Goal: Information Seeking & Learning: Check status

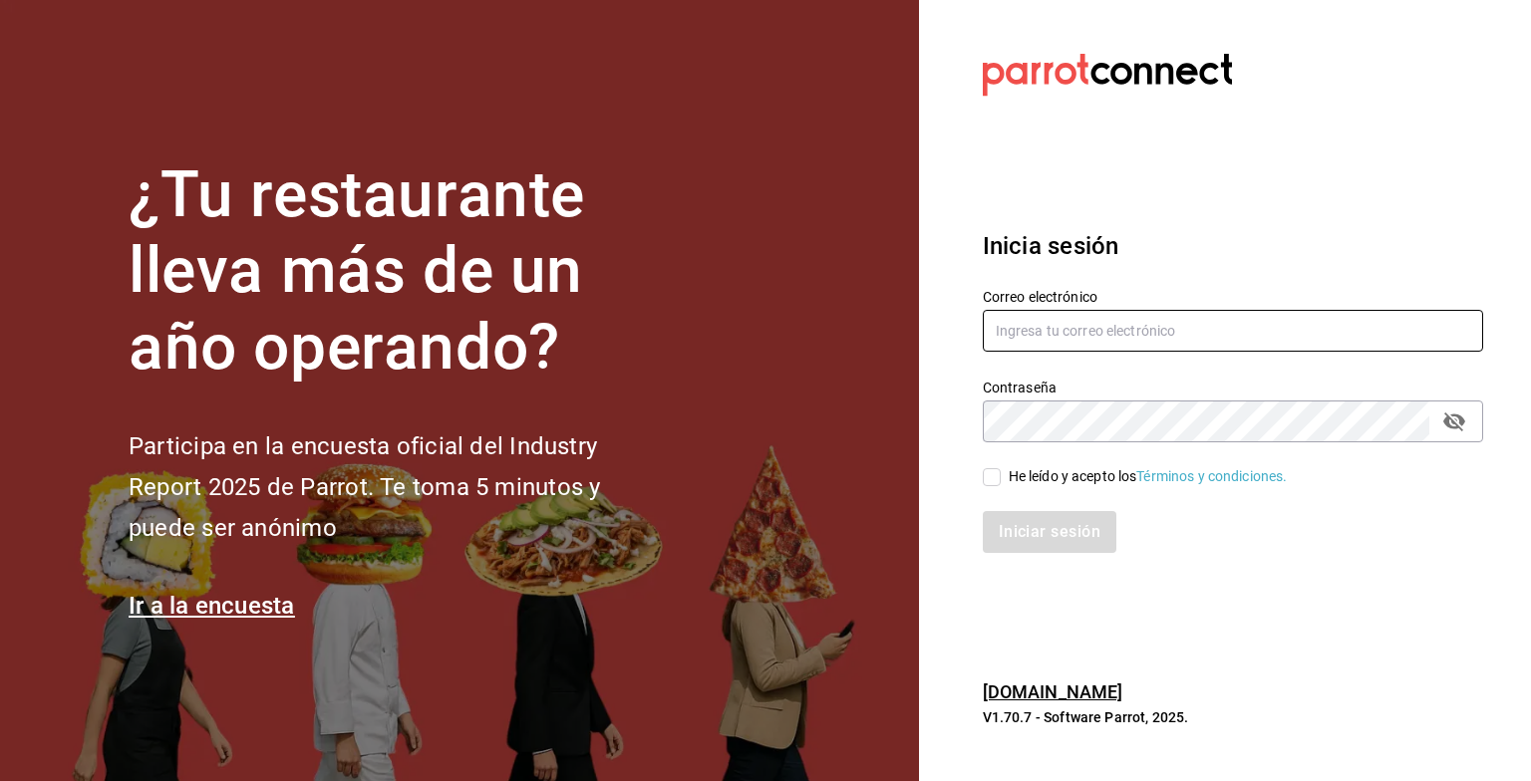
type input "grupofranquicias@juriquilla.com"
click at [983, 476] on input "He leído y acepto los Términos y condiciones." at bounding box center [992, 477] width 18 height 18
checkbox input "true"
click at [1043, 526] on button "Iniciar sesión" at bounding box center [1051, 532] width 136 height 42
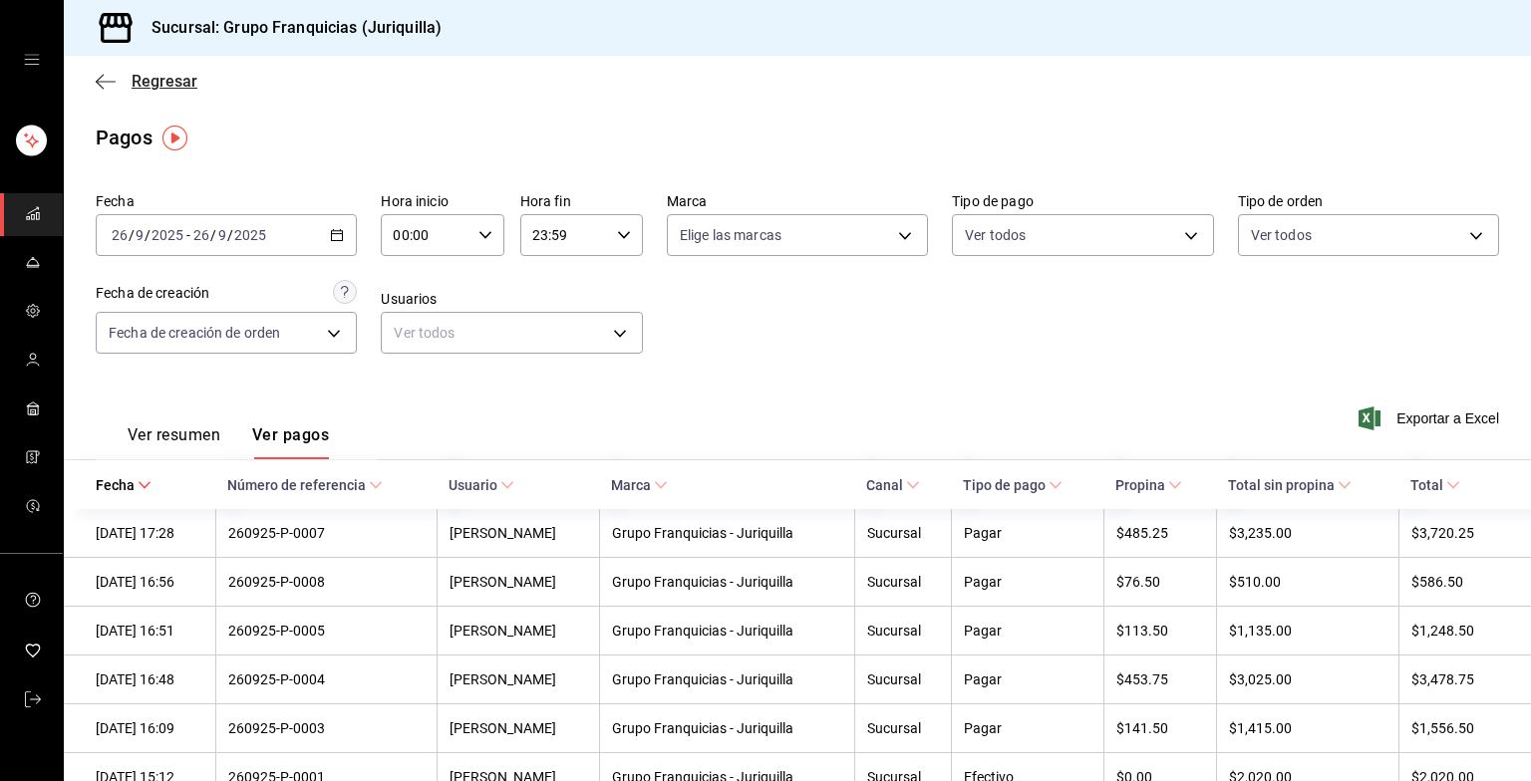
click at [114, 83] on icon "button" at bounding box center [106, 82] width 20 height 18
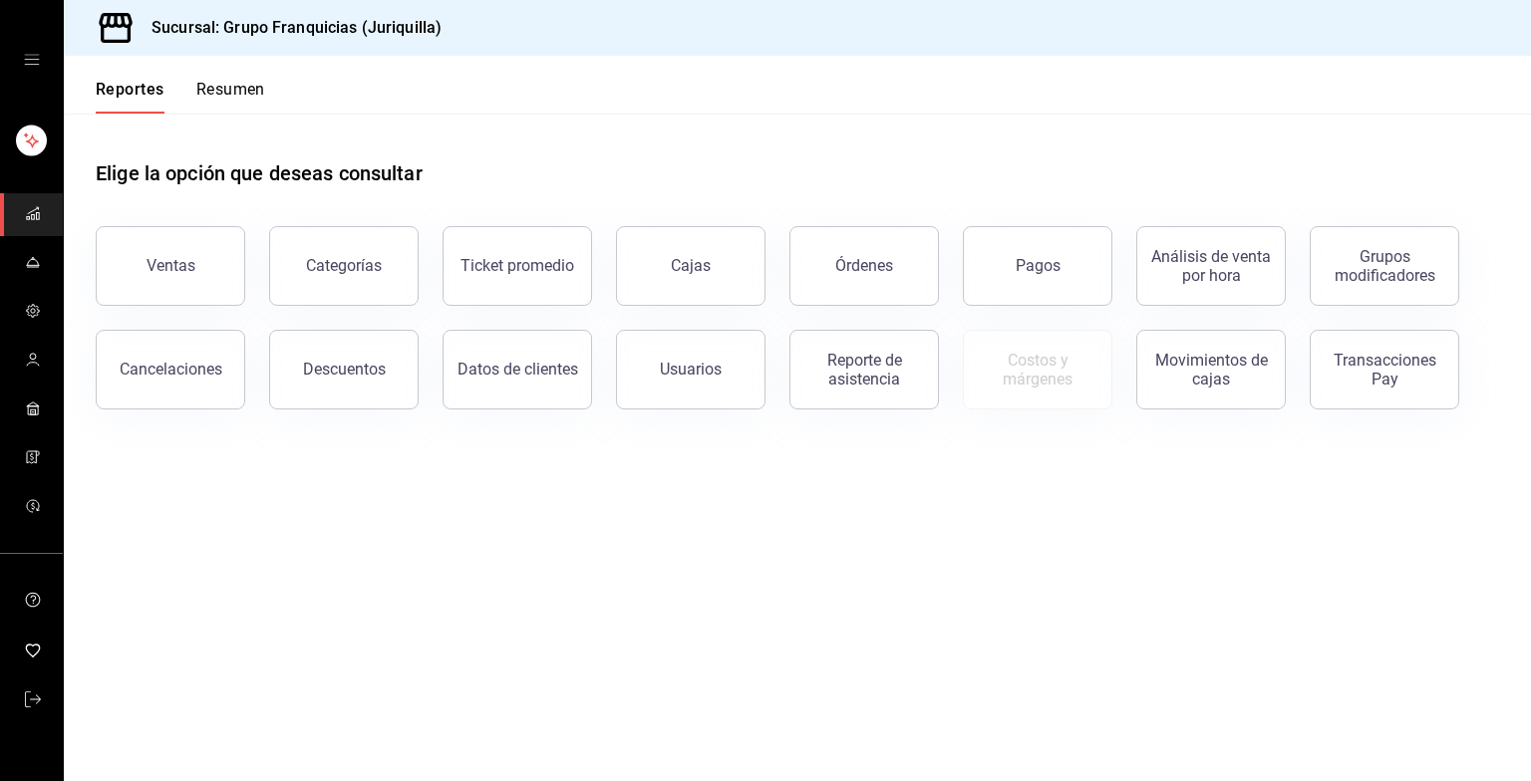
click at [245, 81] on button "Resumen" at bounding box center [230, 97] width 69 height 34
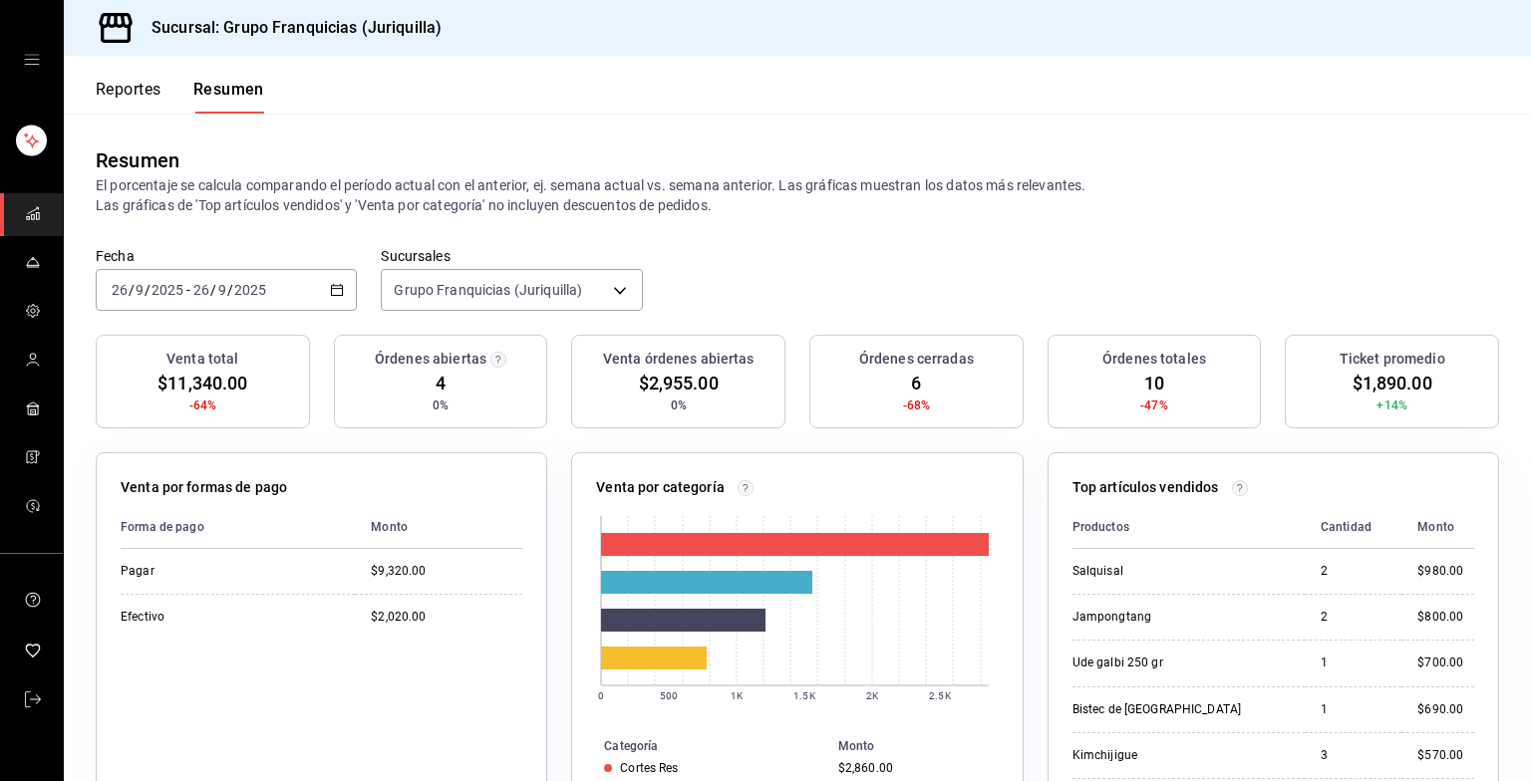
click at [338, 279] on div "2025-09-26 26 / 9 / 2025 - 2025-09-26 26 / 9 / 2025" at bounding box center [226, 290] width 261 height 42
click at [113, 364] on li "Hoy" at bounding box center [190, 350] width 186 height 45
